Goal: Task Accomplishment & Management: Use online tool/utility

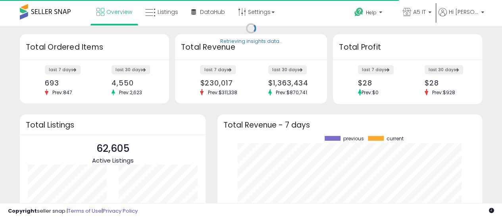
scroll to position [110, 249]
click at [160, 16] on link "Listings" at bounding box center [161, 12] width 45 height 24
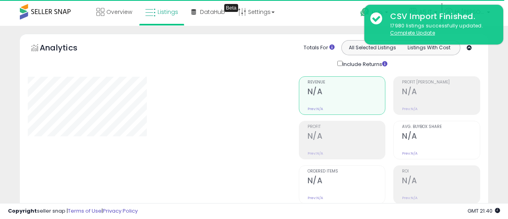
type input "*******"
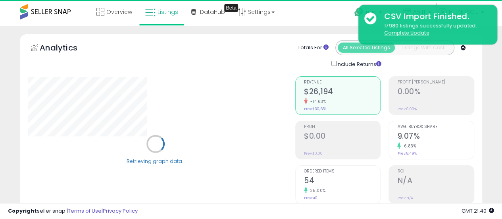
scroll to position [79, 0]
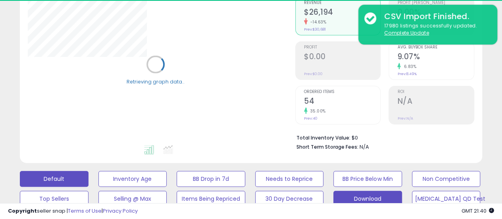
click at [371, 196] on button "Download" at bounding box center [367, 199] width 69 height 16
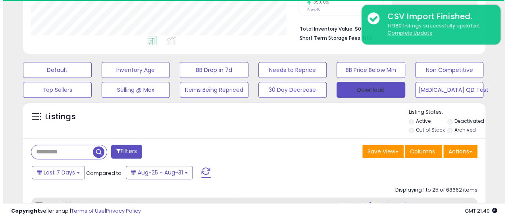
scroll to position [199, 0]
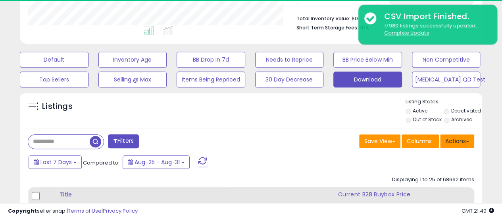
click at [465, 142] on button "Actions" at bounding box center [457, 140] width 34 height 13
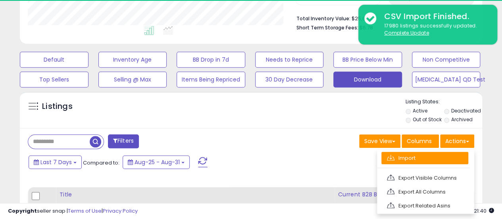
click at [441, 157] on link "Import" at bounding box center [425, 158] width 87 height 12
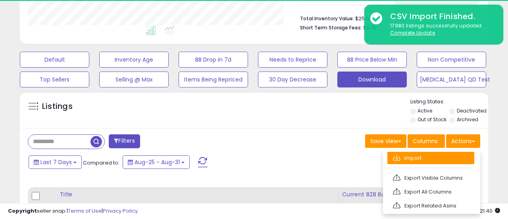
scroll to position [163, 271]
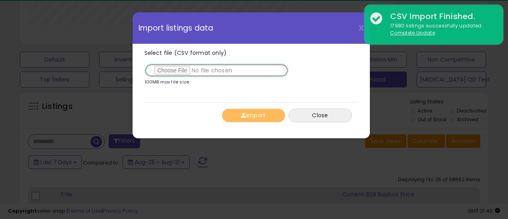
click at [182, 71] on input "Select file (CSV format only)" at bounding box center [217, 70] width 144 height 13
type input "**********"
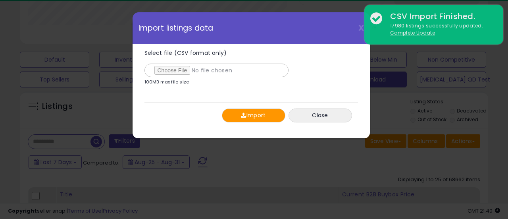
click at [238, 118] on button "Import" at bounding box center [254, 115] width 64 height 14
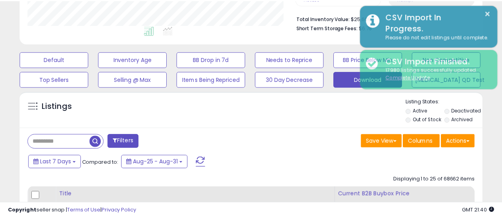
scroll to position [396843, 396738]
